Goal: Information Seeking & Learning: Learn about a topic

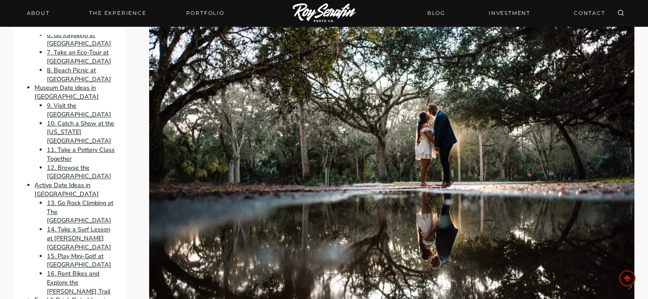
scroll to position [296, 0]
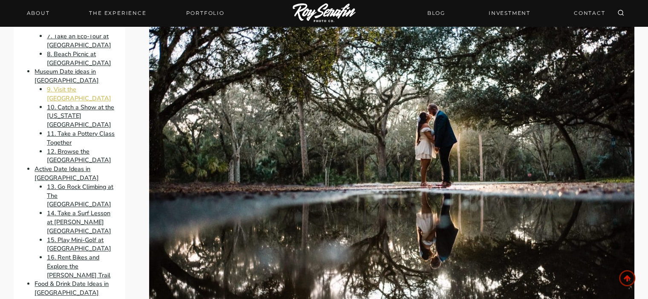
click at [75, 103] on link "9. Visit the [GEOGRAPHIC_DATA]" at bounding box center [79, 93] width 64 height 17
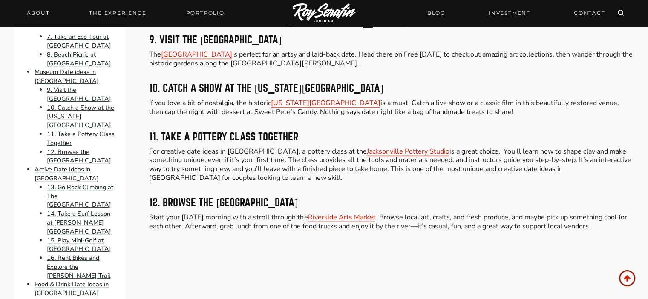
scroll to position [2066, 0]
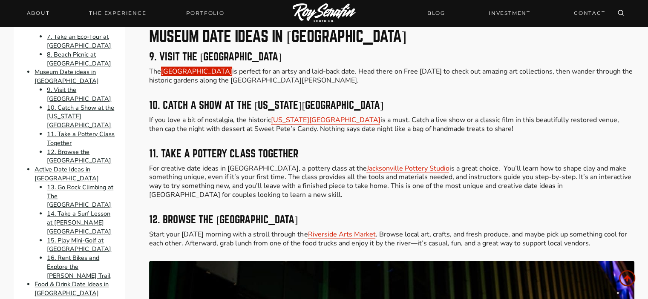
click at [203, 67] on link "[GEOGRAPHIC_DATA]" at bounding box center [196, 71] width 71 height 9
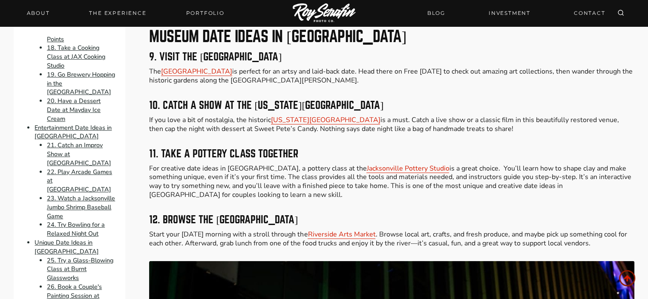
scroll to position [596, 0]
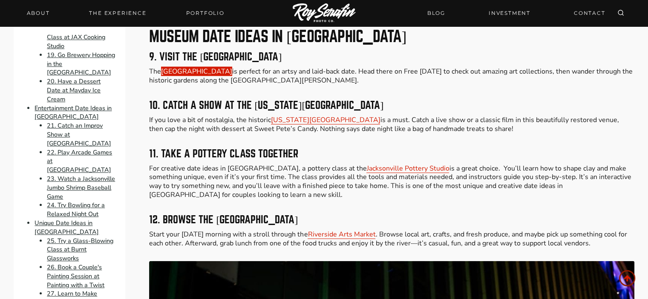
click at [218, 67] on link "[GEOGRAPHIC_DATA]" at bounding box center [196, 71] width 71 height 9
drag, startPoint x: 158, startPoint y: 63, endPoint x: 270, endPoint y: 65, distance: 111.6
click at [270, 67] on p "The Cummer Museum of Art & Gardens is perfect for an artsy and laid-back date. …" at bounding box center [391, 76] width 485 height 18
copy p "e Cummer Museum of Art & Gardens"
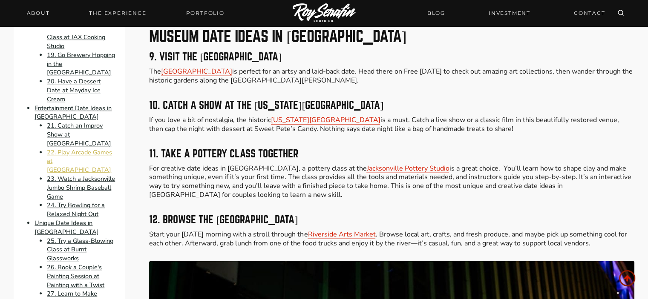
click at [78, 175] on link "22. Play Arcade Games at [GEOGRAPHIC_DATA]" at bounding box center [79, 161] width 65 height 26
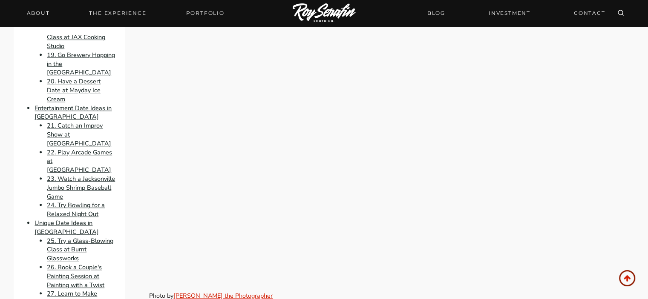
scroll to position [4161, 0]
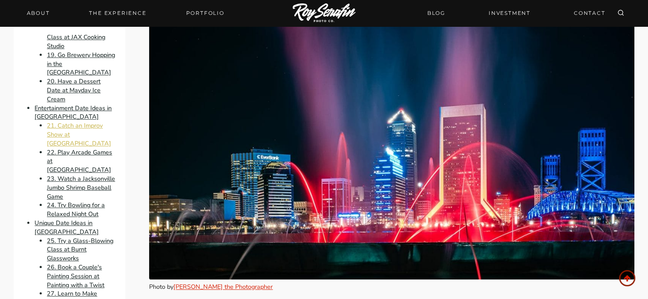
click at [76, 148] on link "21. Catch an Improv Show at [GEOGRAPHIC_DATA]" at bounding box center [79, 134] width 64 height 26
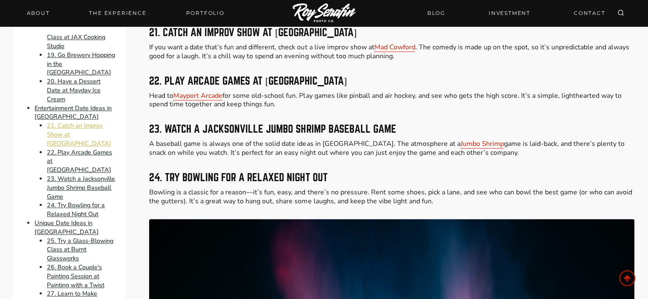
scroll to position [3892, 0]
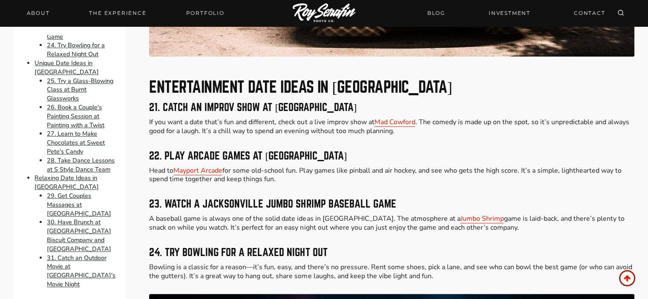
scroll to position [775, 0]
click at [97, 156] on link "27. Learn to Make Chocolates at Sweet Pete's Candy" at bounding box center [76, 143] width 58 height 26
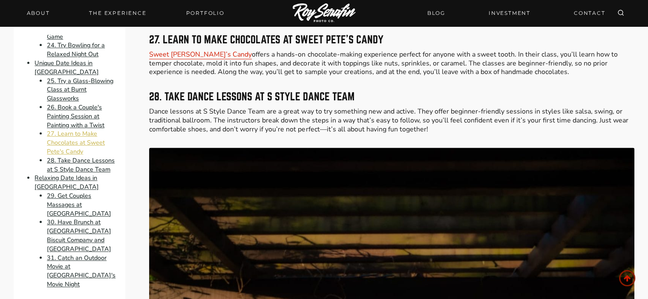
scroll to position [4579, 0]
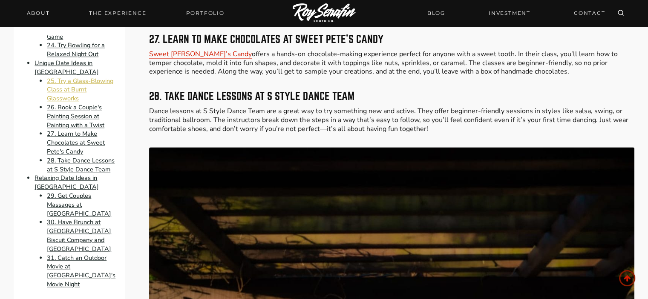
click at [76, 103] on link "25. Try a Glass-Blowing Class at Burnt Glassworks" at bounding box center [80, 90] width 66 height 26
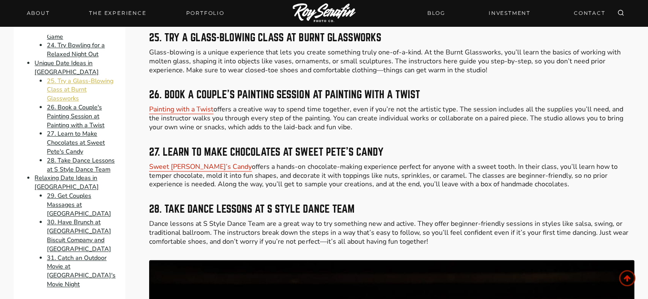
scroll to position [4464, 0]
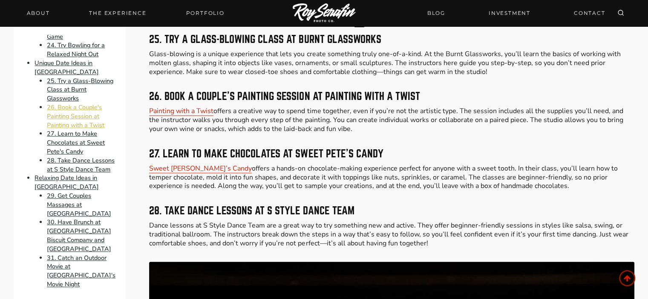
click at [71, 129] on link "26. Book a Couple's Painting Session at Painting with a Twist" at bounding box center [75, 116] width 57 height 26
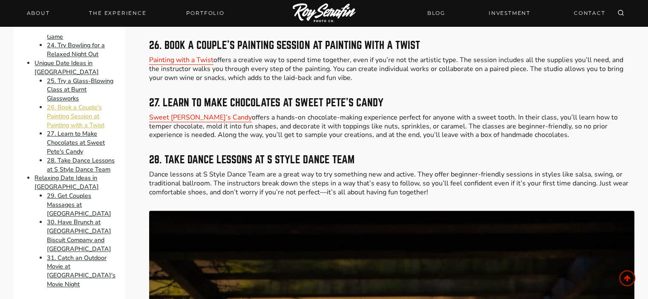
scroll to position [4522, 0]
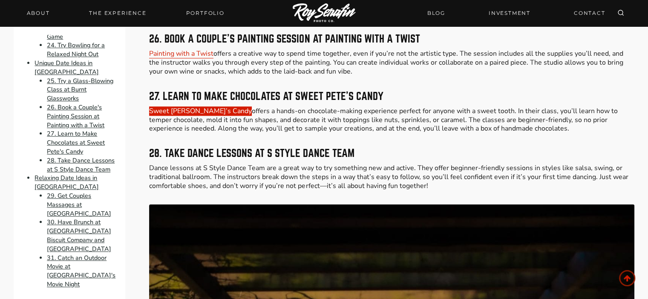
click at [176, 106] on link "Sweet [PERSON_NAME]’s Candy" at bounding box center [200, 110] width 103 height 9
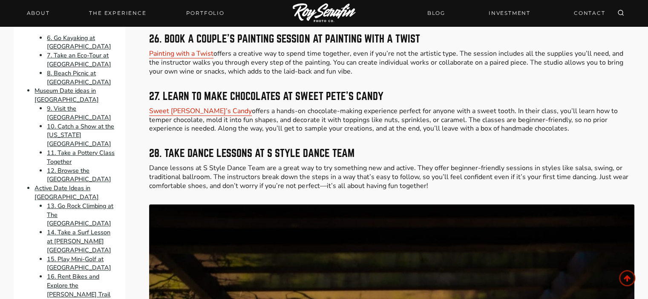
scroll to position [0, 0]
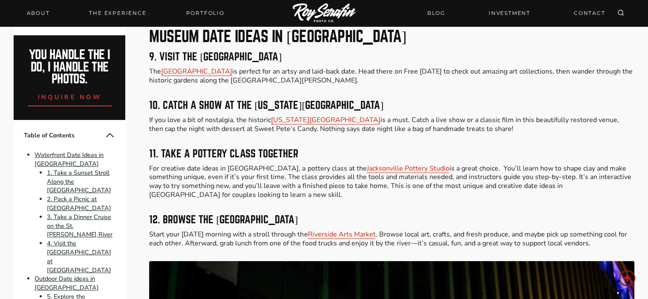
scroll to position [1107, 0]
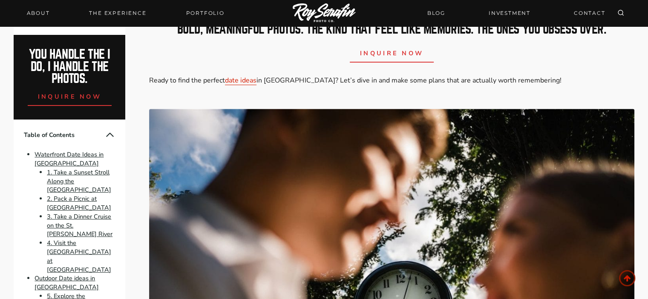
scroll to position [426, 0]
